Goal: Task Accomplishment & Management: Manage account settings

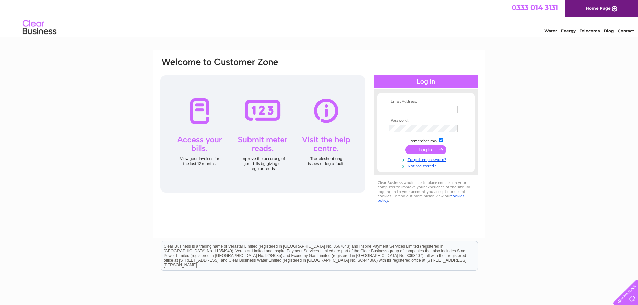
click at [394, 110] on input "text" at bounding box center [423, 109] width 69 height 7
type input "[EMAIL_ADDRESS][DOMAIN_NAME]"
click at [422, 149] on input "submit" at bounding box center [425, 149] width 41 height 9
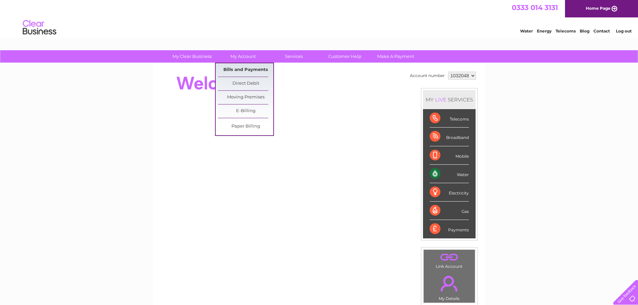
click at [238, 68] on link "Bills and Payments" at bounding box center [245, 69] width 55 height 13
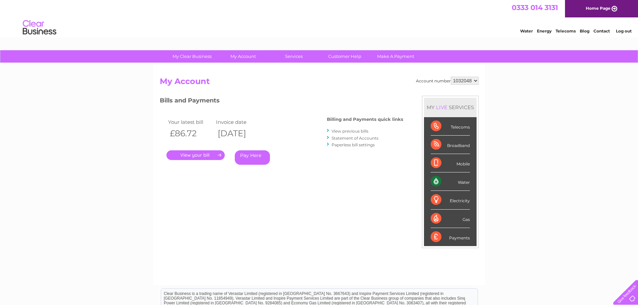
click at [197, 155] on link "." at bounding box center [195, 155] width 58 height 10
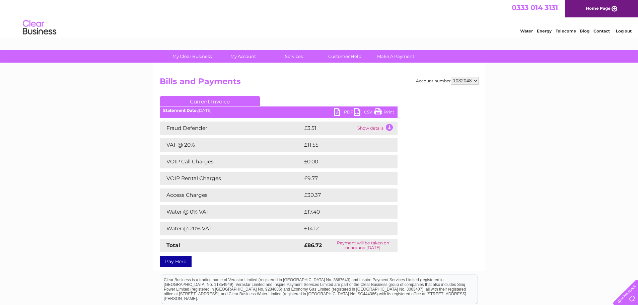
click at [339, 111] on link "PDF" at bounding box center [344, 113] width 20 height 10
click at [619, 30] on link "Log out" at bounding box center [624, 30] width 16 height 5
